Goal: Task Accomplishment & Management: Use online tool/utility

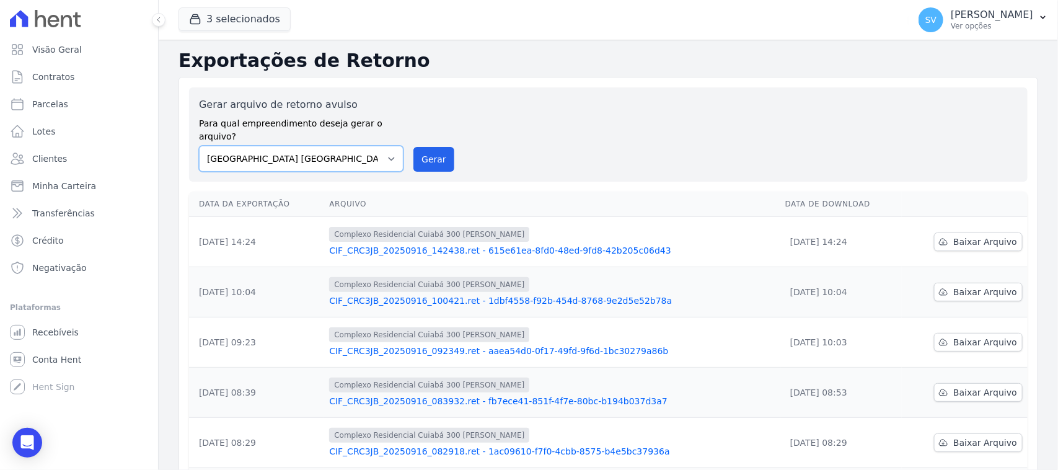
click at [335, 146] on select "[GEOGRAPHIC_DATA] COMPLEXO RESIDENCIAL [GEOGRAPHIC_DATA] 300 - [GEOGRAPHIC_DATA…" at bounding box center [301, 159] width 205 height 26
select select "a999329b-d322-46c5-b2df-9163b092fb9b"
click at [199, 146] on select "[GEOGRAPHIC_DATA] COMPLEXO RESIDENCIAL [GEOGRAPHIC_DATA] 300 - [GEOGRAPHIC_DATA…" at bounding box center [301, 159] width 205 height 26
drag, startPoint x: 416, startPoint y: 129, endPoint x: 425, endPoint y: 141, distance: 14.6
click at [416, 131] on div "Gerar arquivo de retorno avulso Para qual empreendimento deseja gerar o arquivo…" at bounding box center [608, 134] width 819 height 74
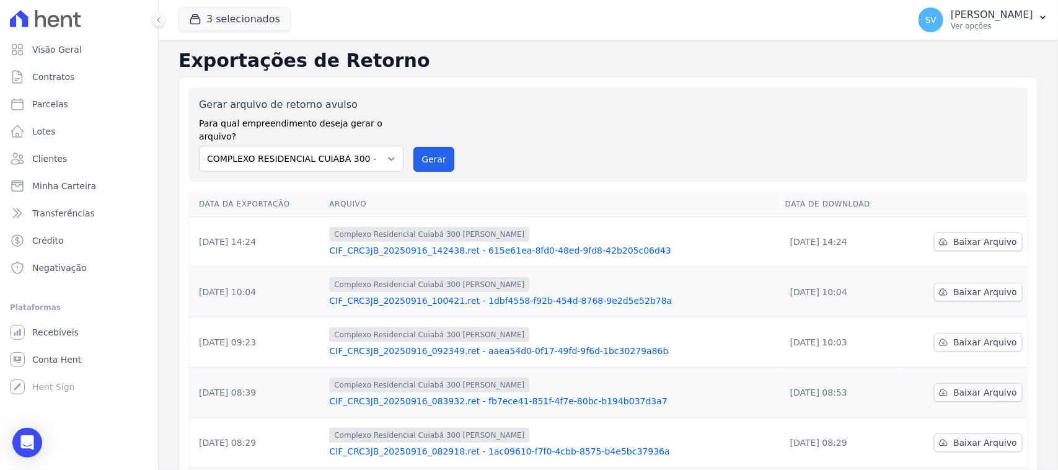
drag, startPoint x: 425, startPoint y: 141, endPoint x: 578, endPoint y: 124, distance: 154.0
click at [425, 147] on button "Gerar" at bounding box center [433, 159] width 41 height 25
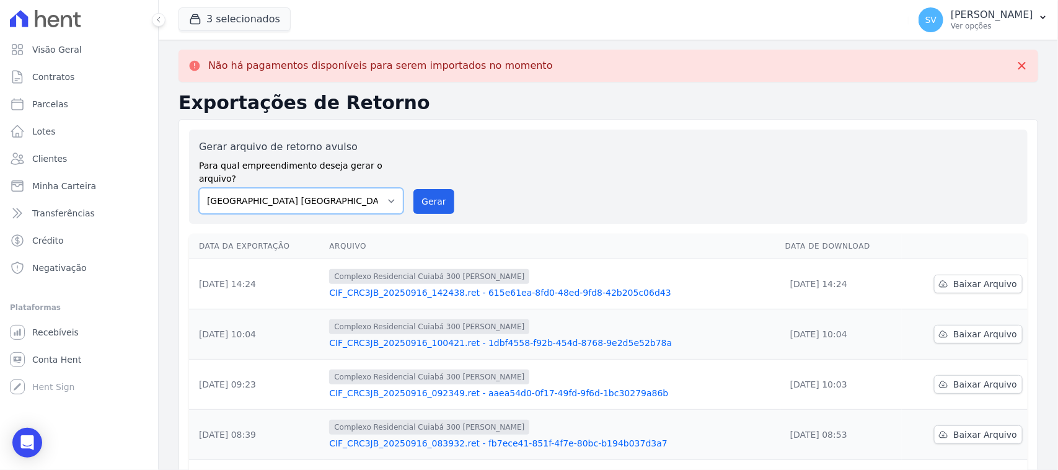
drag, startPoint x: 386, startPoint y: 191, endPoint x: 381, endPoint y: 199, distance: 9.2
click at [386, 192] on select "[GEOGRAPHIC_DATA] COMPLEXO RESIDENCIAL [GEOGRAPHIC_DATA] 300 - [GEOGRAPHIC_DATA…" at bounding box center [301, 201] width 205 height 26
select select "a999329b-d322-46c5-b2df-9163b092fb9b"
click at [199, 188] on select "[GEOGRAPHIC_DATA] COMPLEXO RESIDENCIAL [GEOGRAPHIC_DATA] 300 - [GEOGRAPHIC_DATA…" at bounding box center [301, 201] width 205 height 26
click at [417, 196] on button "Gerar" at bounding box center [433, 201] width 41 height 25
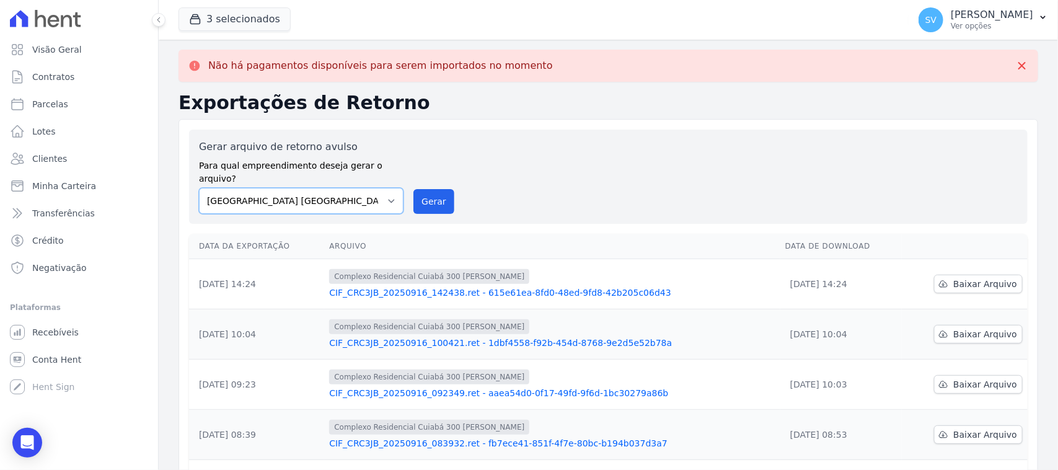
click at [363, 188] on select "[GEOGRAPHIC_DATA] COMPLEXO RESIDENCIAL [GEOGRAPHIC_DATA] 300 - [GEOGRAPHIC_DATA…" at bounding box center [301, 201] width 205 height 26
select select "73a372cd-5640-41c8-aaea-11bd74619c10"
click at [199, 188] on select "[GEOGRAPHIC_DATA] COMPLEXO RESIDENCIAL [GEOGRAPHIC_DATA] 300 - [GEOGRAPHIC_DATA…" at bounding box center [301, 201] width 205 height 26
drag, startPoint x: 435, startPoint y: 189, endPoint x: 577, endPoint y: 121, distance: 158.0
click at [435, 190] on button "Gerar" at bounding box center [433, 201] width 41 height 25
